Goal: Task Accomplishment & Management: Manage account settings

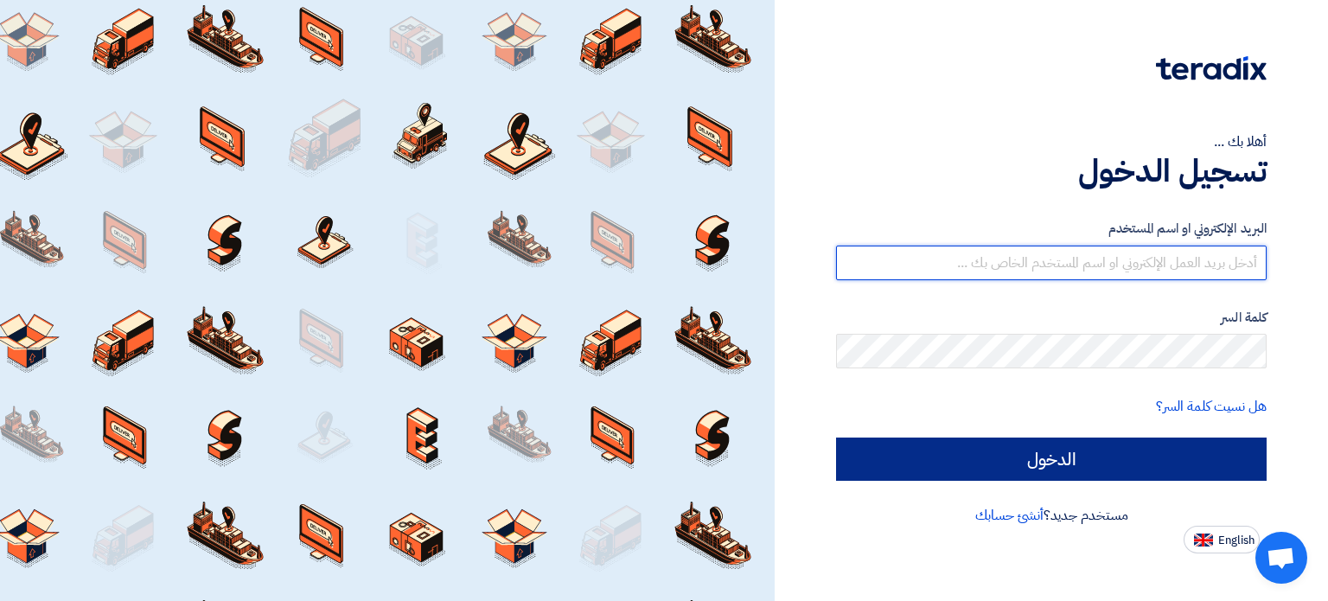
type input "[EMAIL_ADDRESS][DOMAIN_NAME]"
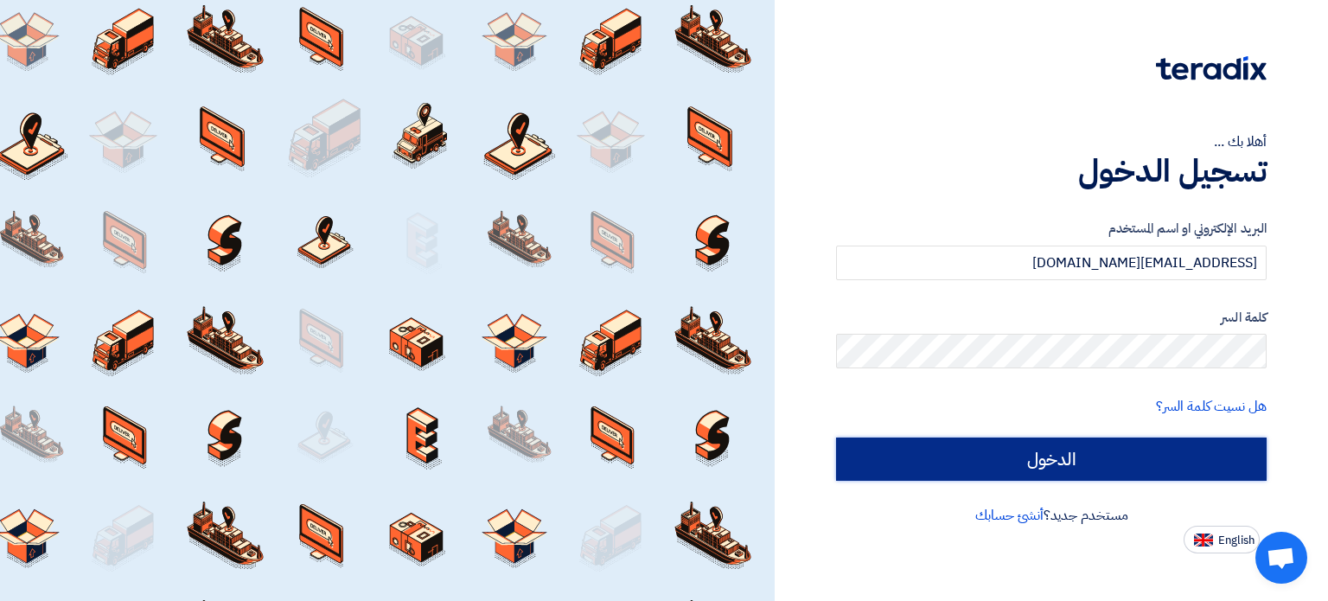
click at [1038, 453] on input "الدخول" at bounding box center [1051, 458] width 430 height 43
type input "Sign in"
